Goal: Task Accomplishment & Management: Manage account settings

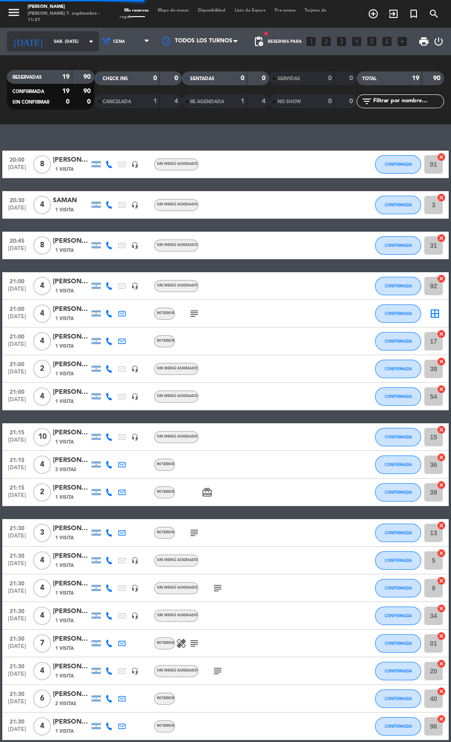
click at [49, 43] on input "sáb. [DATE]" at bounding box center [78, 42] width 58 height 14
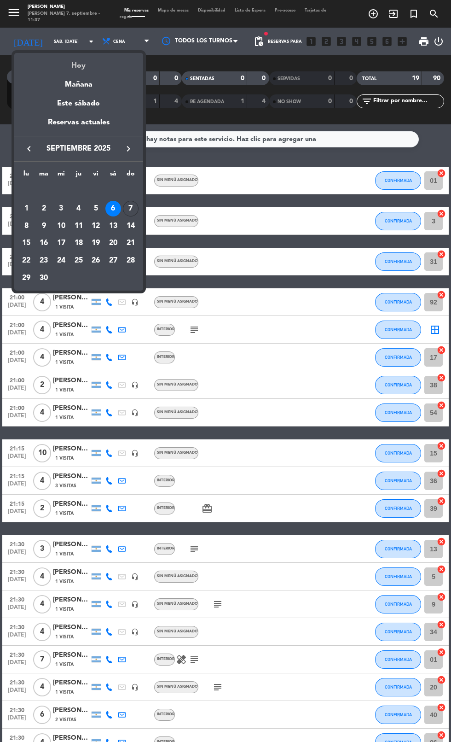
click at [44, 64] on div "Hoy" at bounding box center [78, 62] width 129 height 19
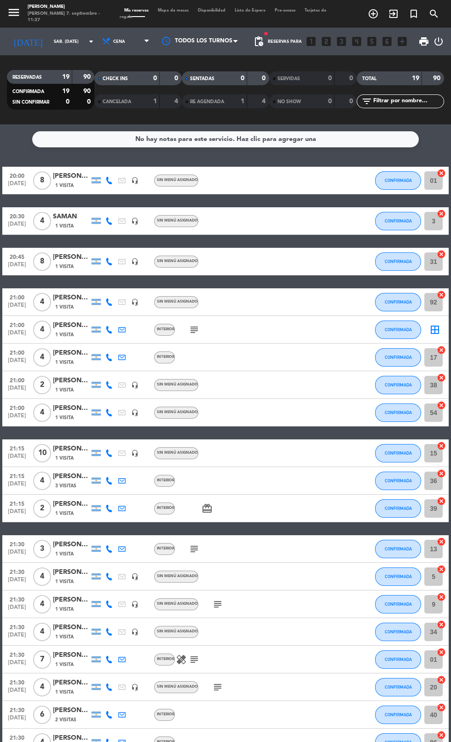
type input "dom. [DATE]"
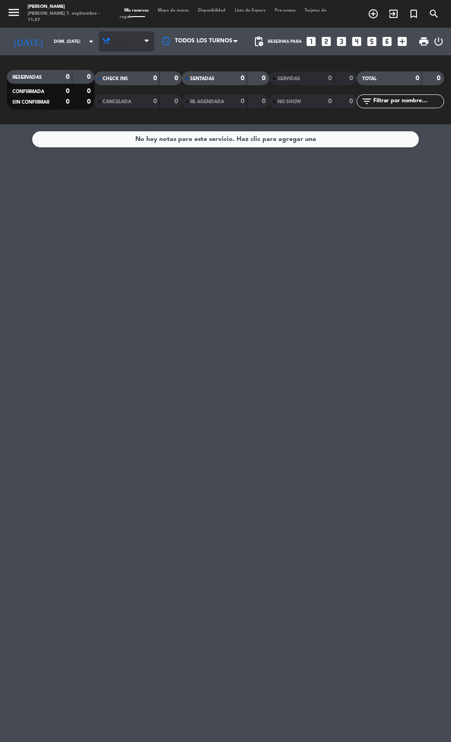
click at [120, 41] on span "Cena" at bounding box center [126, 41] width 55 height 20
click at [117, 81] on div "menu [PERSON_NAME] [PERSON_NAME] 7. septiembre - 11:37 Mis reservas Mapa de mes…" at bounding box center [225, 62] width 451 height 124
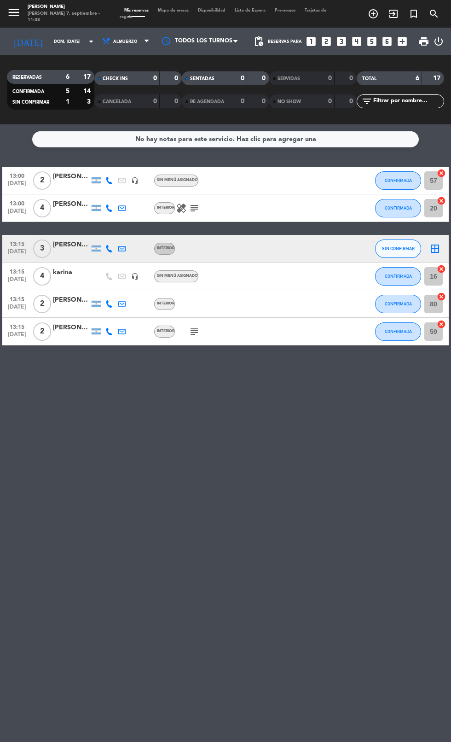
click at [194, 205] on icon "subject" at bounding box center [194, 208] width 11 height 11
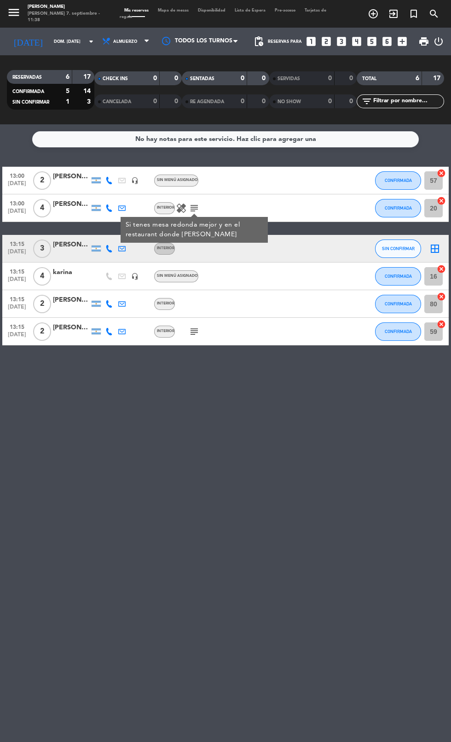
click at [220, 498] on div "No hay notas para este servicio. Haz clic para agregar una 13:00 [DATE] 2 [PERS…" at bounding box center [225, 433] width 451 height 618
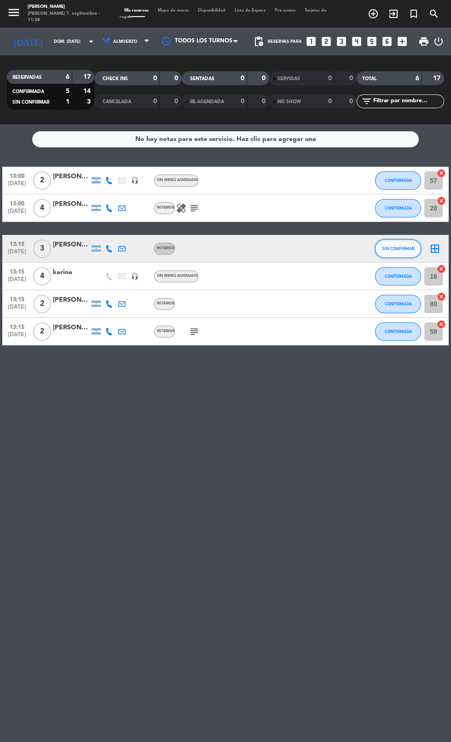
click at [386, 245] on button "SIN CONFIRMAR" at bounding box center [398, 249] width 46 height 18
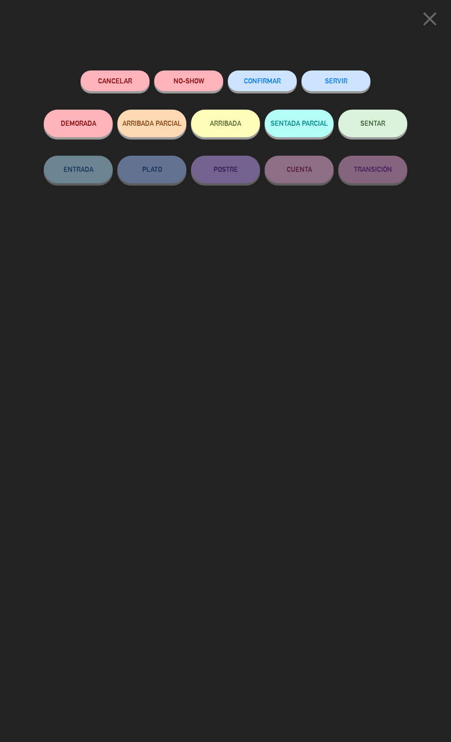
click at [255, 82] on span "CONFIRMAR" at bounding box center [262, 81] width 37 height 8
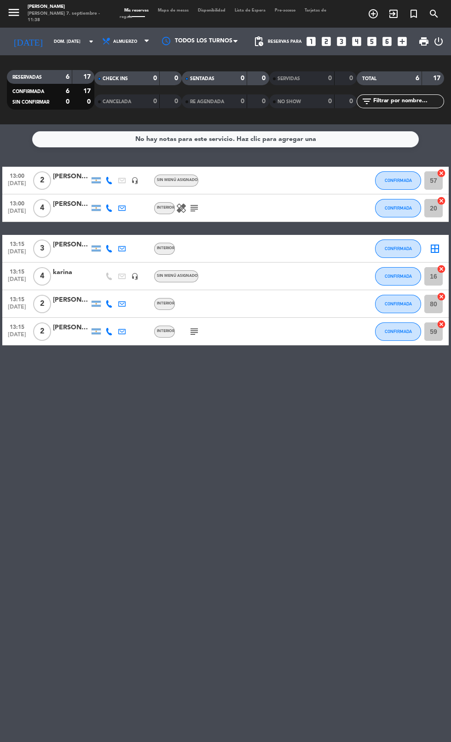
click at [439, 252] on icon "border_all" at bounding box center [435, 248] width 11 height 11
